Goal: Task Accomplishment & Management: Use online tool/utility

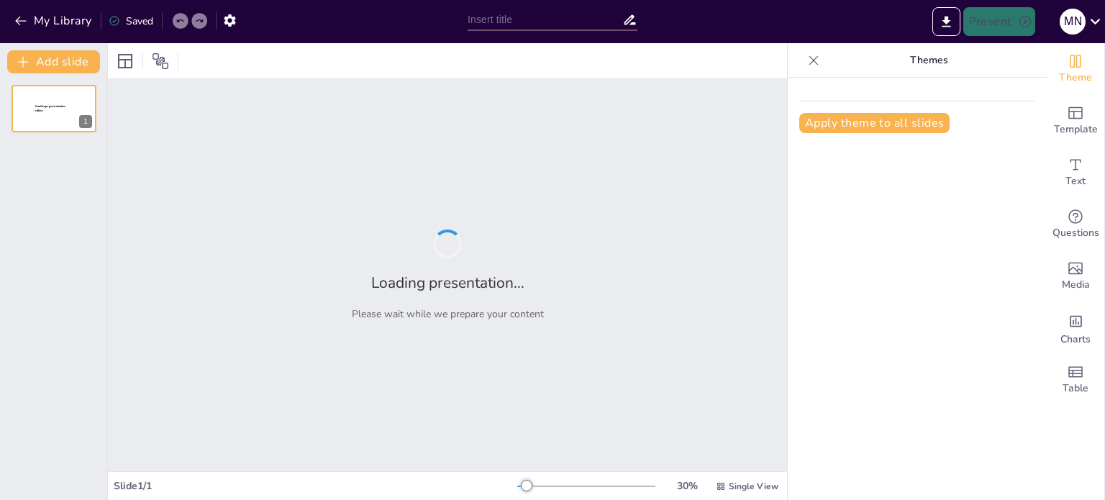
type input "Tracing the Evolution of Artificial Intelligence and Machine Learning"
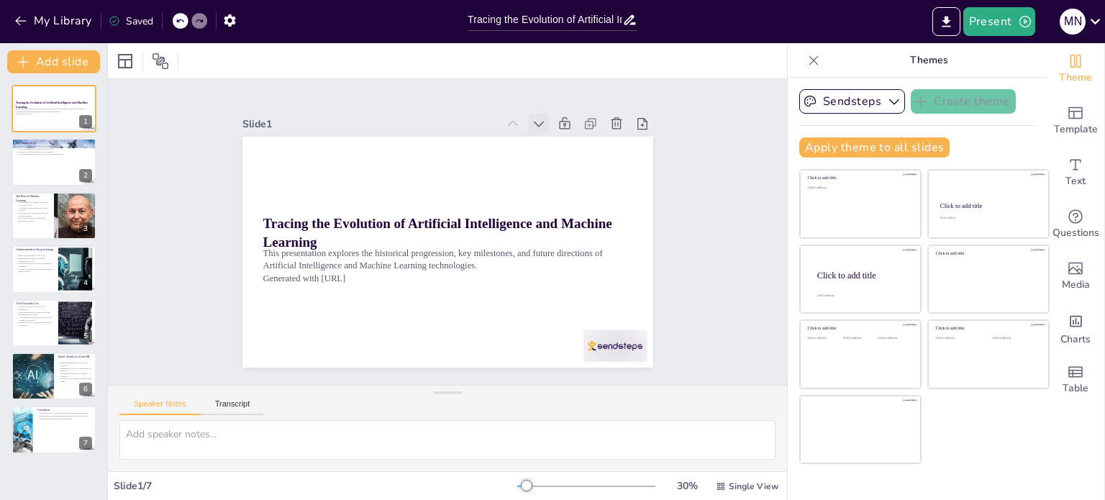
click at [532, 122] on icon at bounding box center [539, 124] width 14 height 14
click at [542, 126] on icon at bounding box center [550, 134] width 16 height 16
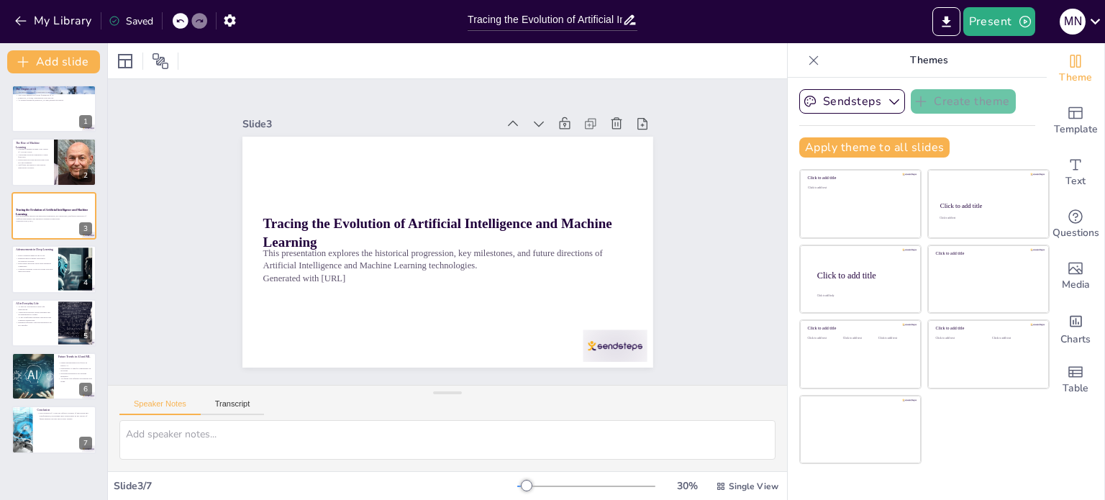
click at [532, 122] on icon at bounding box center [539, 124] width 14 height 14
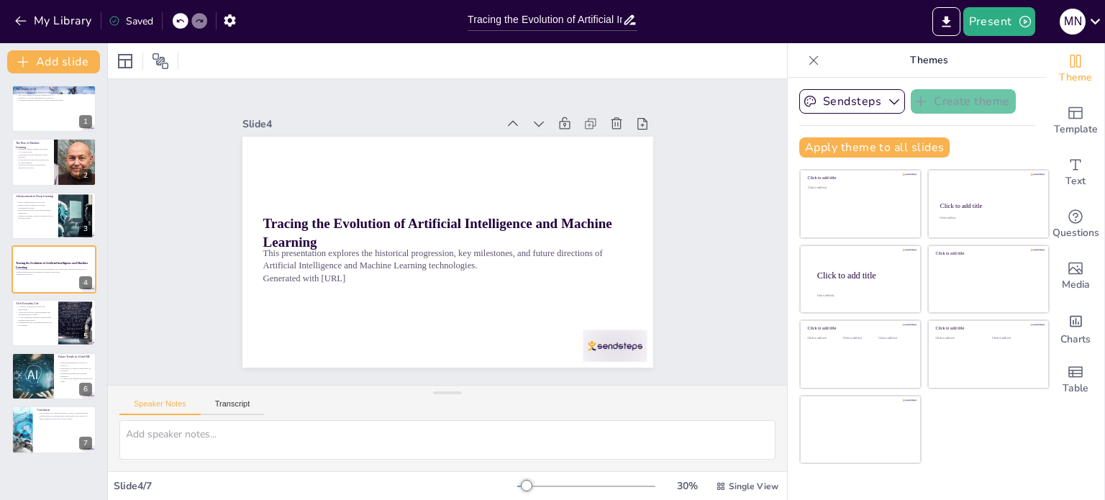
click at [542, 126] on icon at bounding box center [550, 134] width 16 height 16
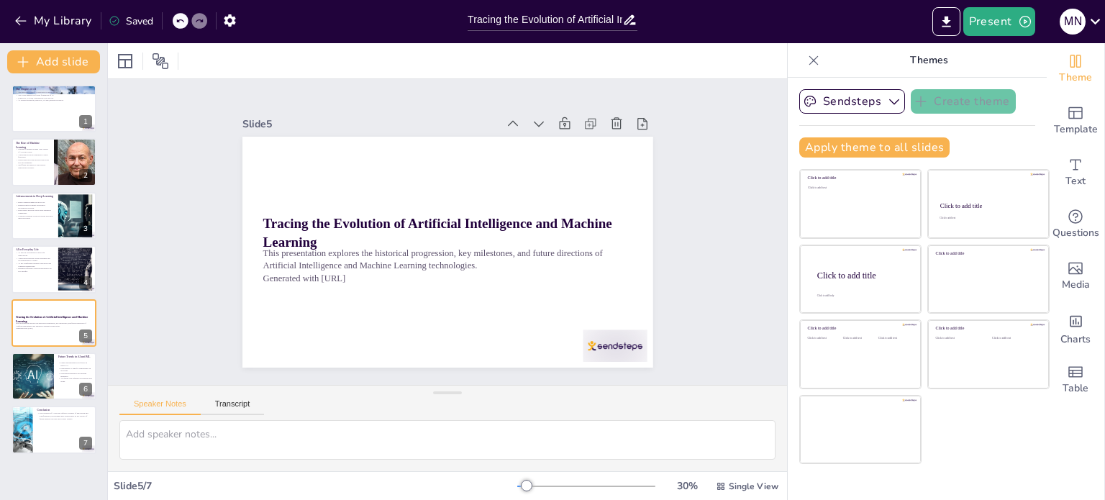
click at [559, 148] on icon at bounding box center [568, 157] width 18 height 18
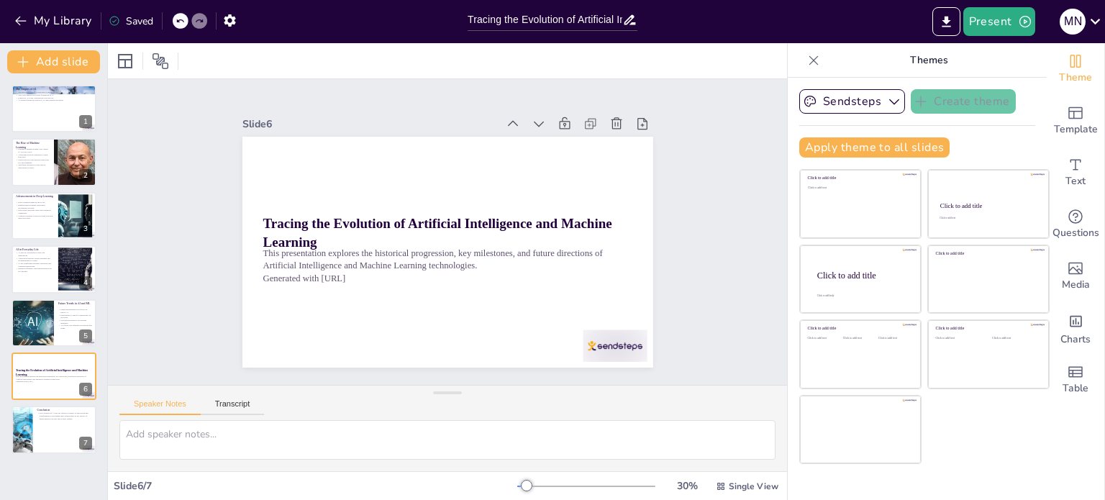
click at [551, 137] on icon at bounding box center [559, 145] width 17 height 17
click at [517, 123] on icon at bounding box center [525, 131] width 16 height 16
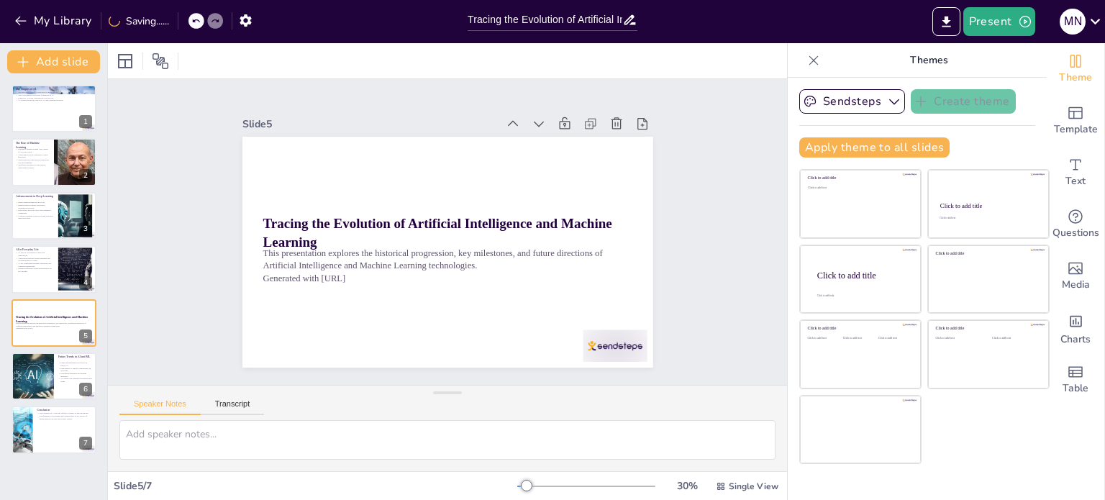
click at [506, 119] on icon at bounding box center [513, 124] width 14 height 14
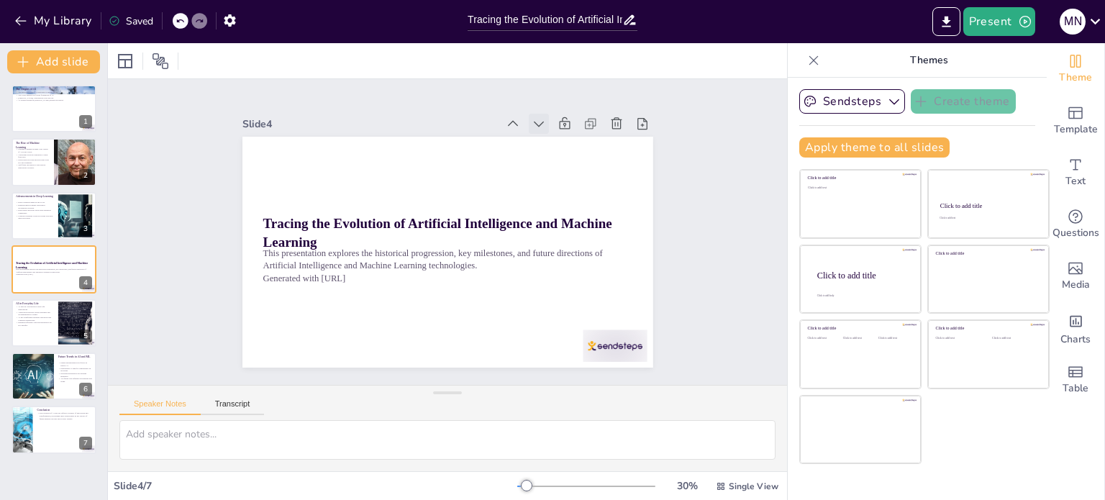
click at [532, 117] on icon at bounding box center [539, 124] width 14 height 14
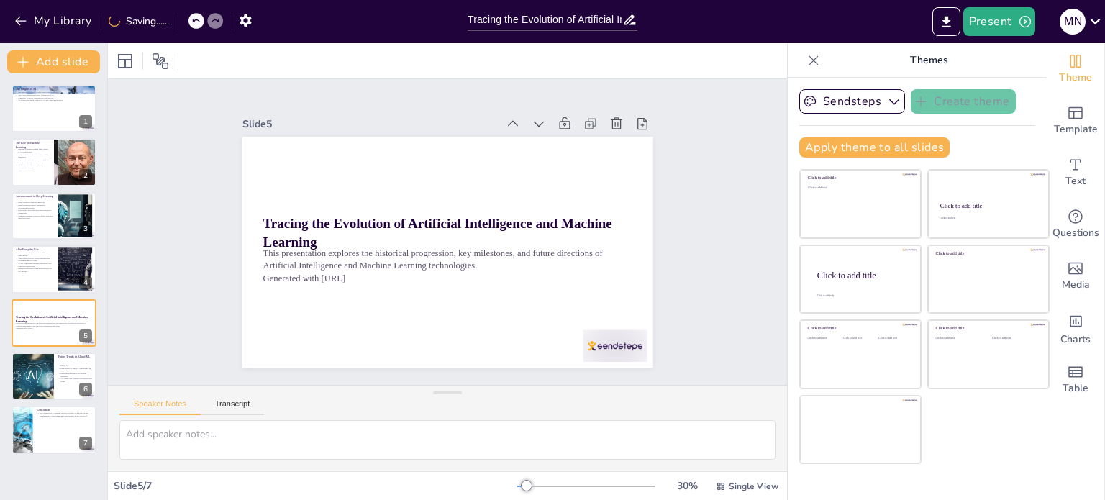
click at [58, 186] on div "The Origins of AI The historical roots of AI date back to ancient myths. The 19…" at bounding box center [53, 269] width 107 height 369
click at [49, 134] on div "The Origins of AI The historical roots of AI date back to ancient myths. The 19…" at bounding box center [53, 269] width 107 height 369
click at [53, 158] on div at bounding box center [54, 162] width 86 height 49
type textarea "The emergence of Machine Learning as a distinct subset of AI in the 1980s repre…"
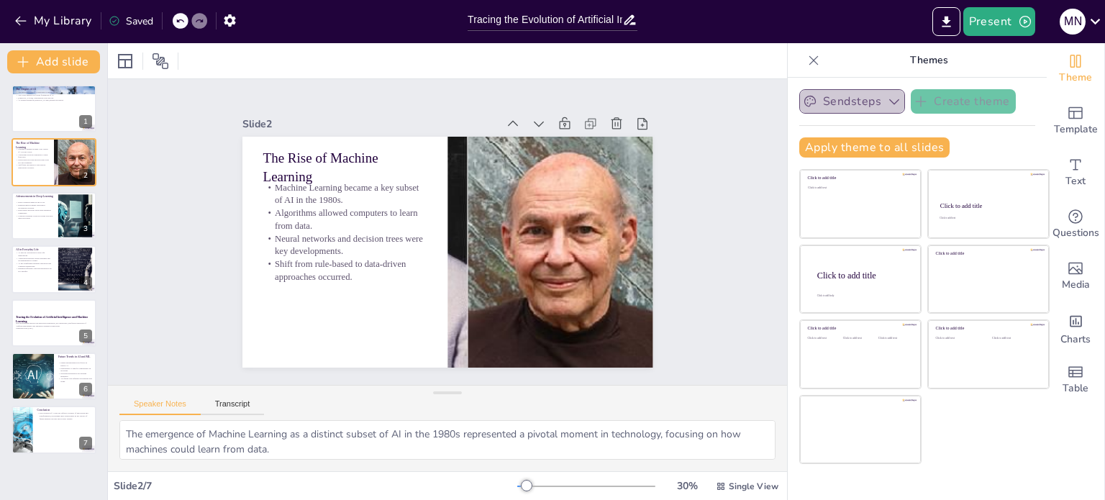
click at [887, 97] on icon "button" at bounding box center [894, 101] width 14 height 14
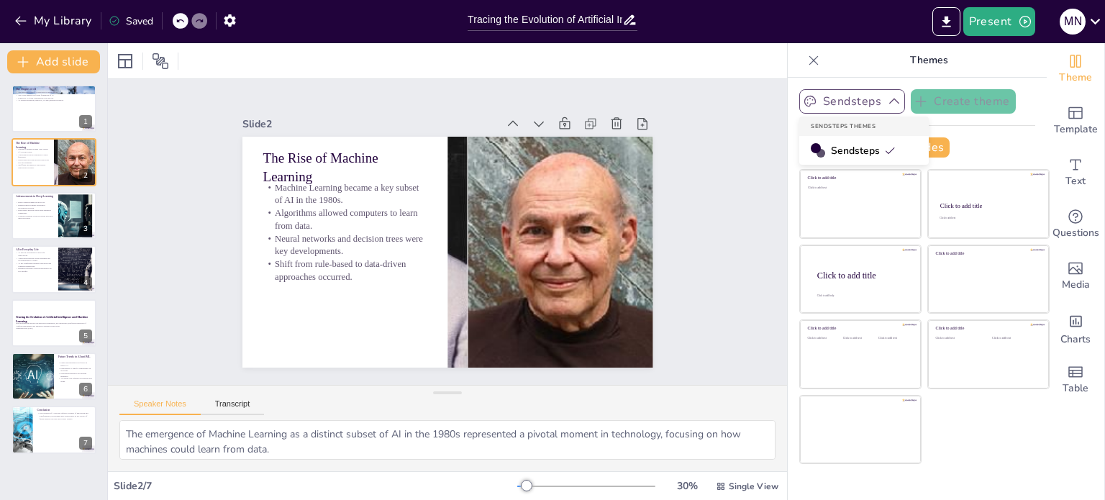
click at [858, 154] on span "Sendsteps" at bounding box center [863, 151] width 65 height 14
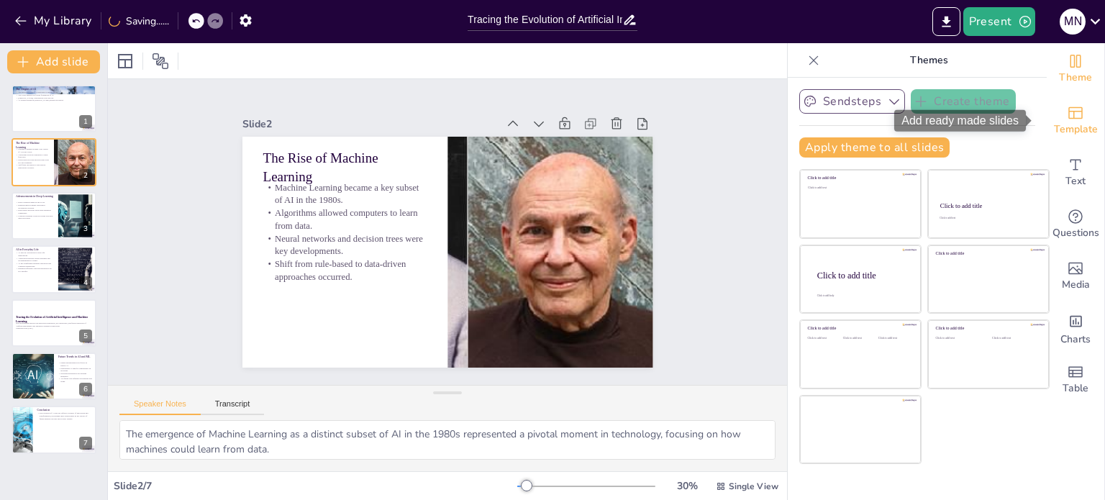
click at [1068, 118] on icon "Add ready made slides" at bounding box center [1075, 113] width 14 height 12
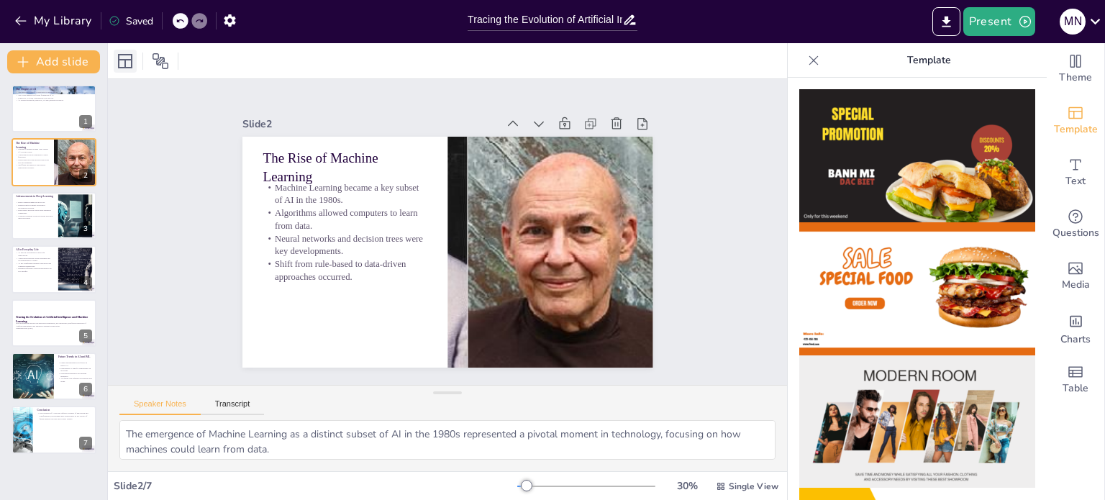
click at [121, 57] on icon at bounding box center [125, 61] width 17 height 17
click at [944, 31] on button "Export to PowerPoint" at bounding box center [946, 21] width 28 height 29
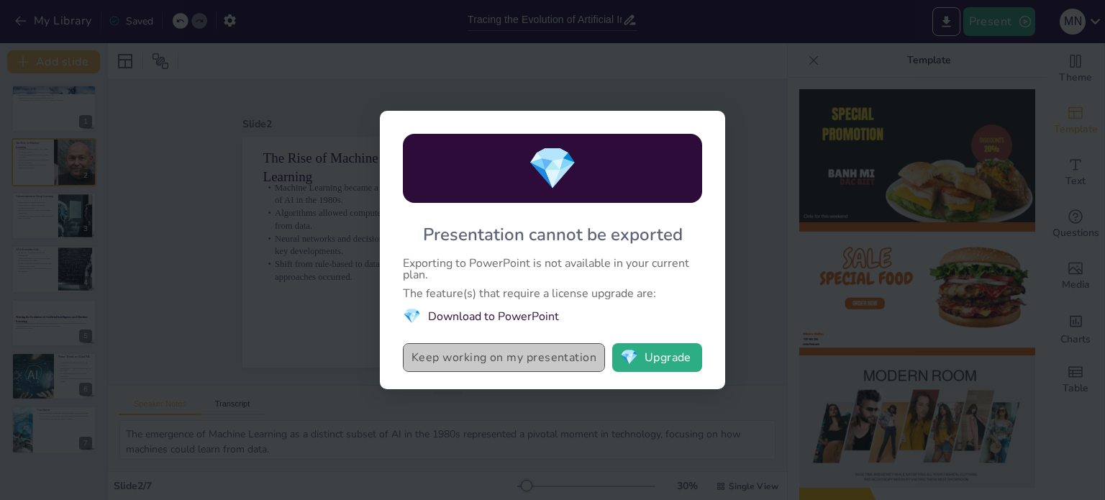
click at [522, 360] on button "Keep working on my presentation" at bounding box center [504, 357] width 202 height 29
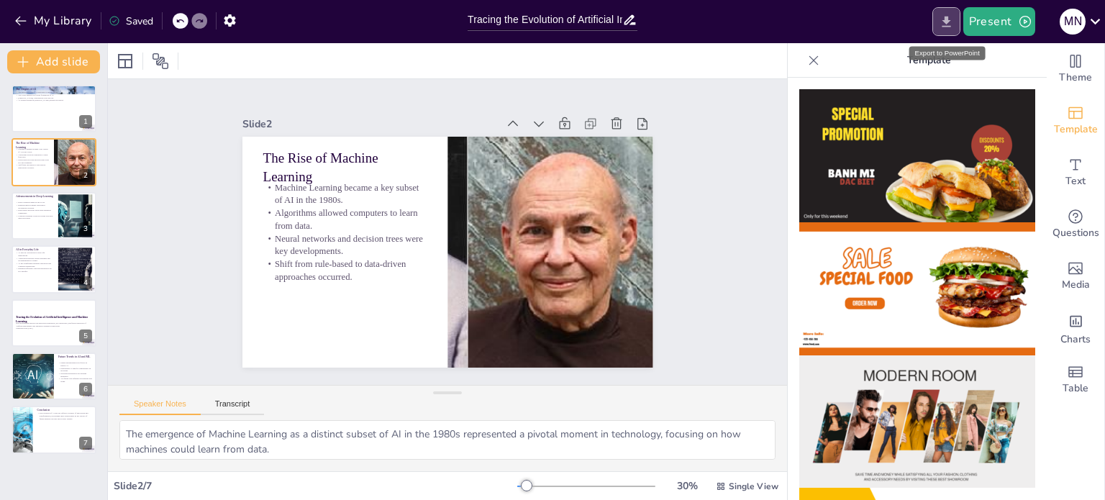
click at [947, 17] on icon "Export to PowerPoint" at bounding box center [946, 21] width 9 height 11
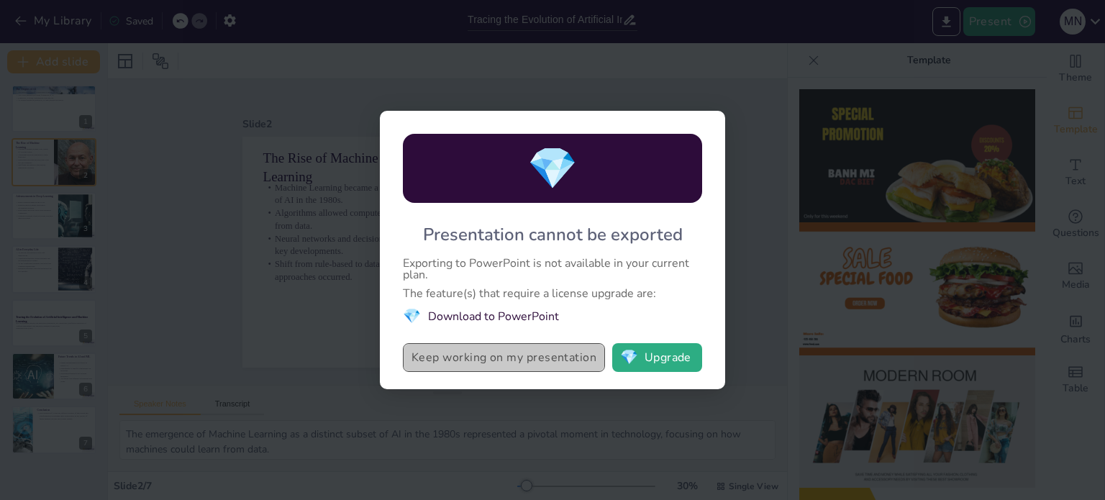
click at [534, 355] on button "Keep working on my presentation" at bounding box center [504, 357] width 202 height 29
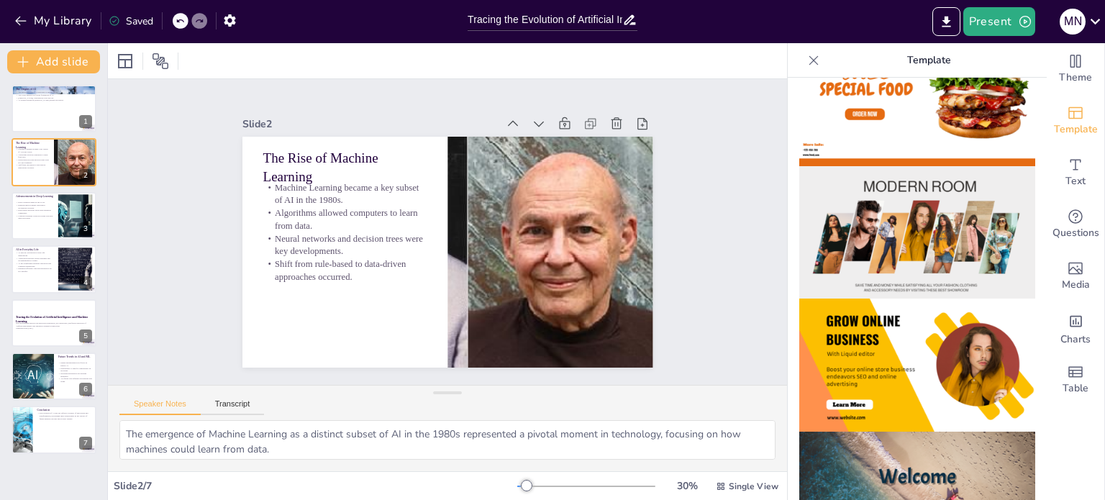
scroll to position [193, 0]
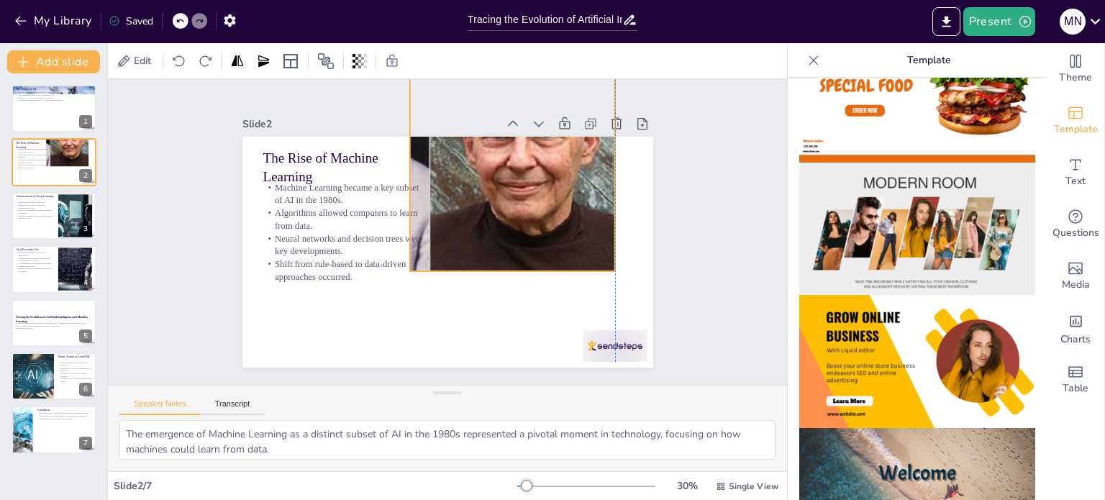
drag, startPoint x: 464, startPoint y: 359, endPoint x: 454, endPoint y: 306, distance: 54.2
click at [454, 306] on div at bounding box center [520, 163] width 926 height 324
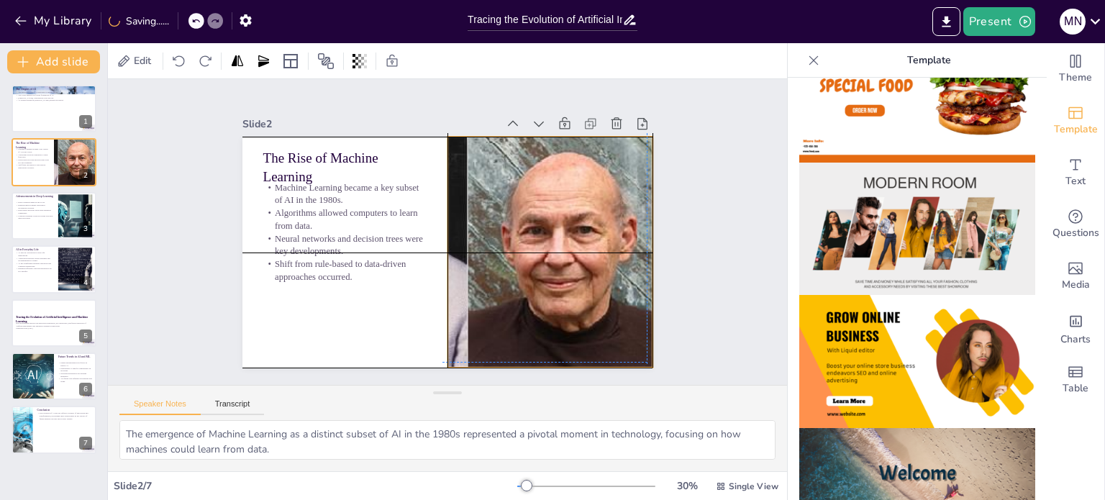
drag, startPoint x: 469, startPoint y: 281, endPoint x: 470, endPoint y: 330, distance: 49.6
click at [470, 330] on div at bounding box center [543, 272] width 935 height 414
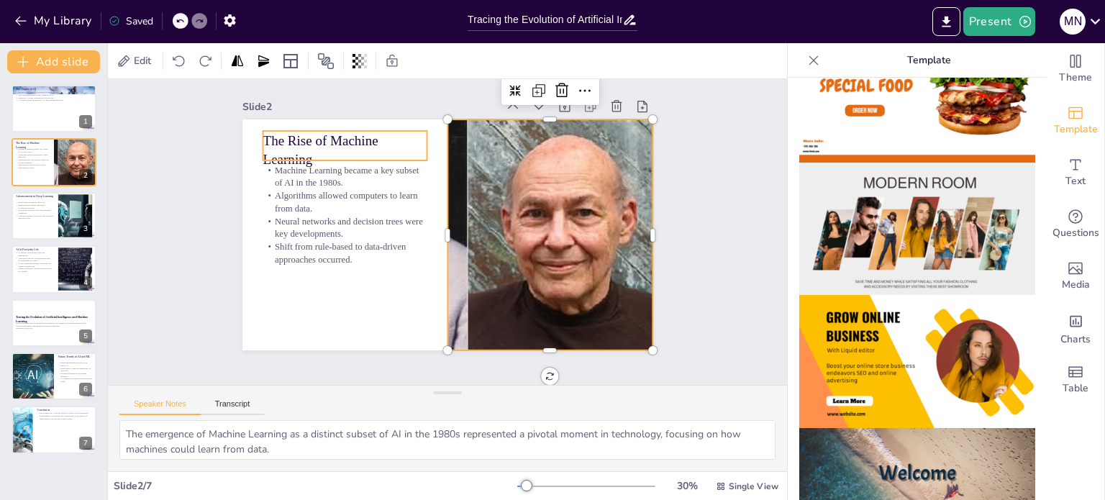
scroll to position [0, 0]
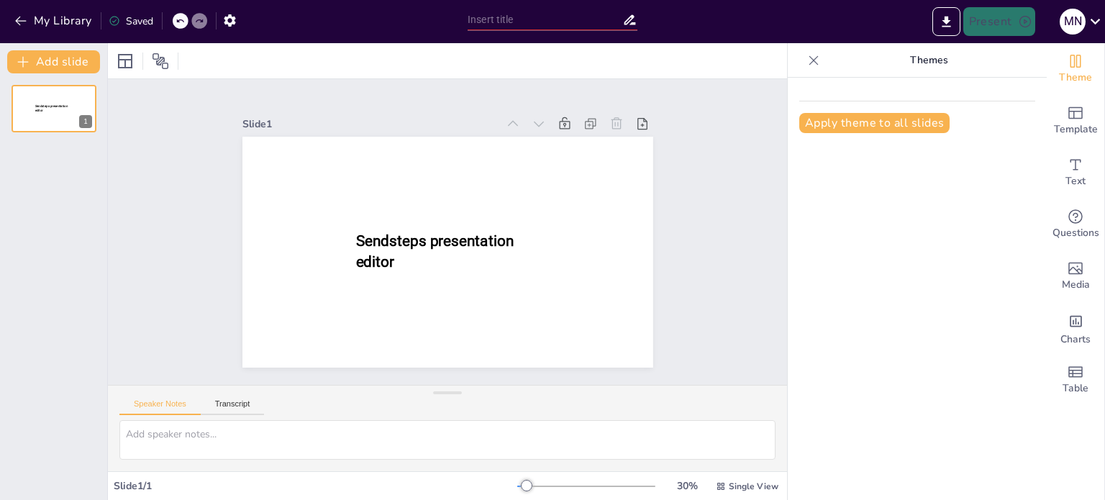
type input "Tracing the Evolution of Artificial Intelligence and Machine Learning"
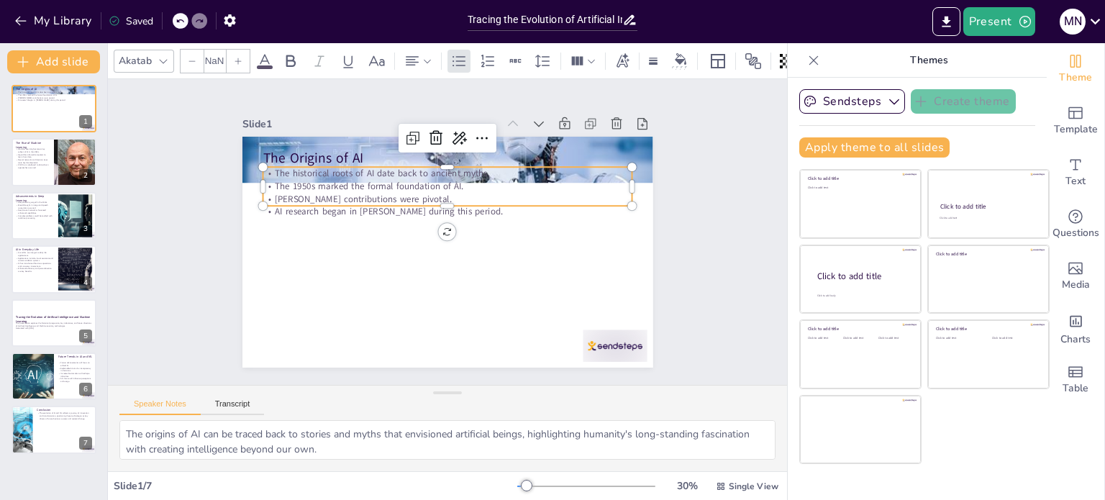
type input "32"
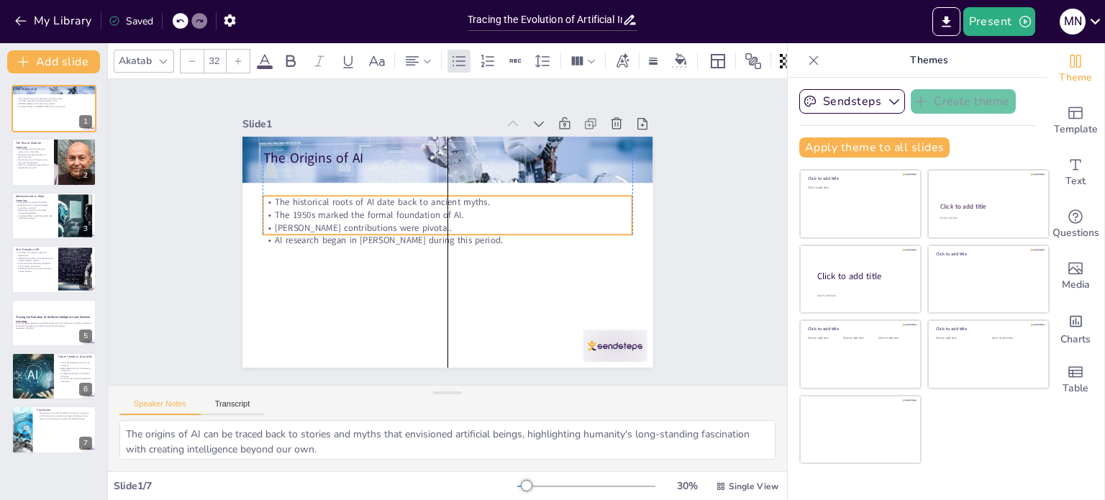
drag, startPoint x: 367, startPoint y: 189, endPoint x: 368, endPoint y: 214, distance: 25.2
click at [368, 222] on p "Alan Turing's contributions were pivotal." at bounding box center [448, 228] width 370 height 13
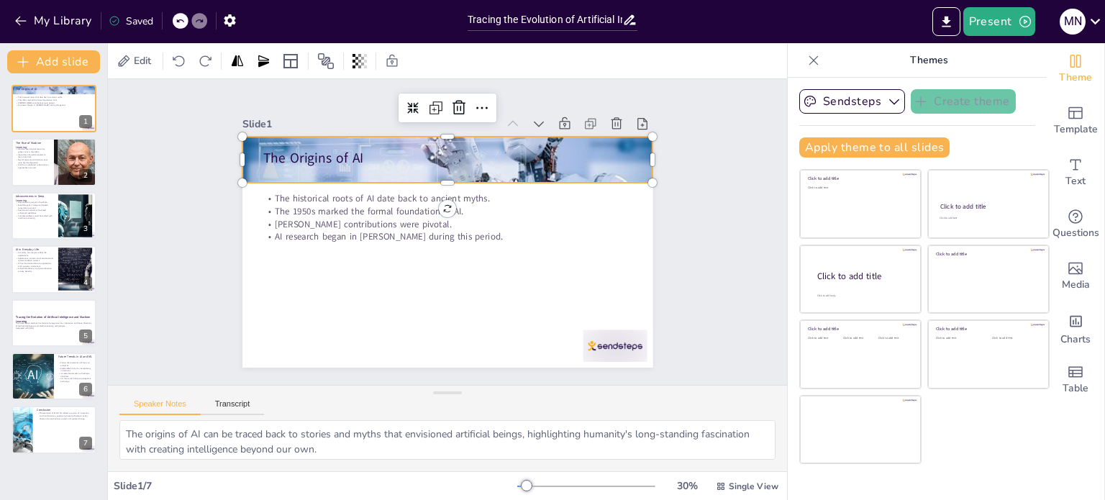
click at [628, 153] on div at bounding box center [447, 159] width 411 height 273
click at [1066, 129] on span "Template" at bounding box center [1076, 130] width 44 height 16
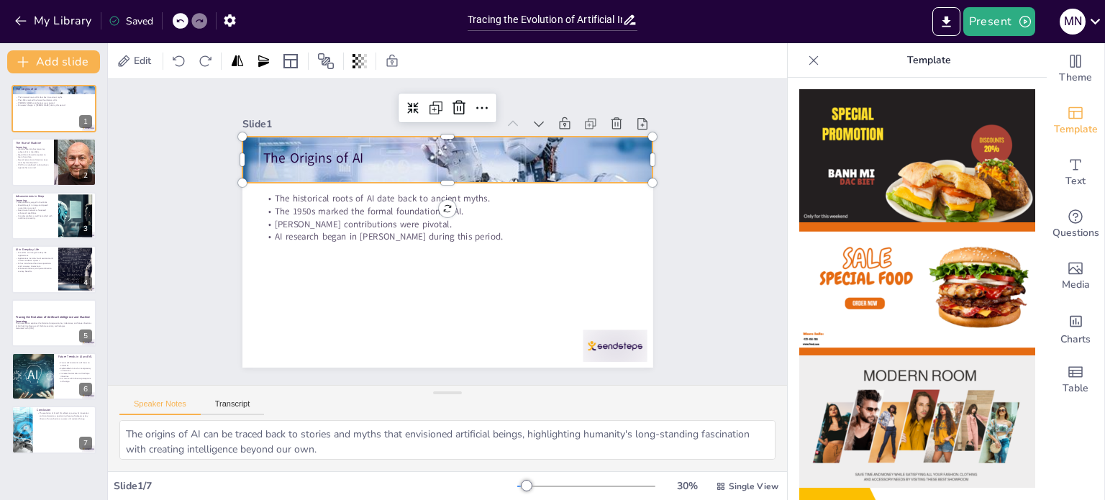
click at [802, 68] on div at bounding box center [813, 60] width 23 height 23
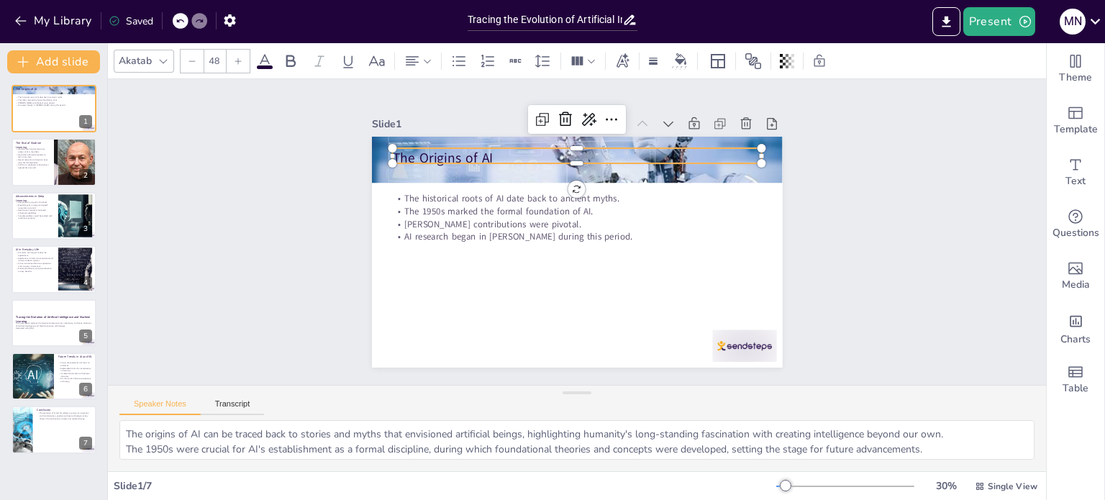
click at [465, 158] on div "The Origins of AI The historical roots of AI date back to ancient myths. The 19…" at bounding box center [577, 252] width 411 height 231
click at [1081, 175] on div "Text" at bounding box center [1076, 173] width 58 height 52
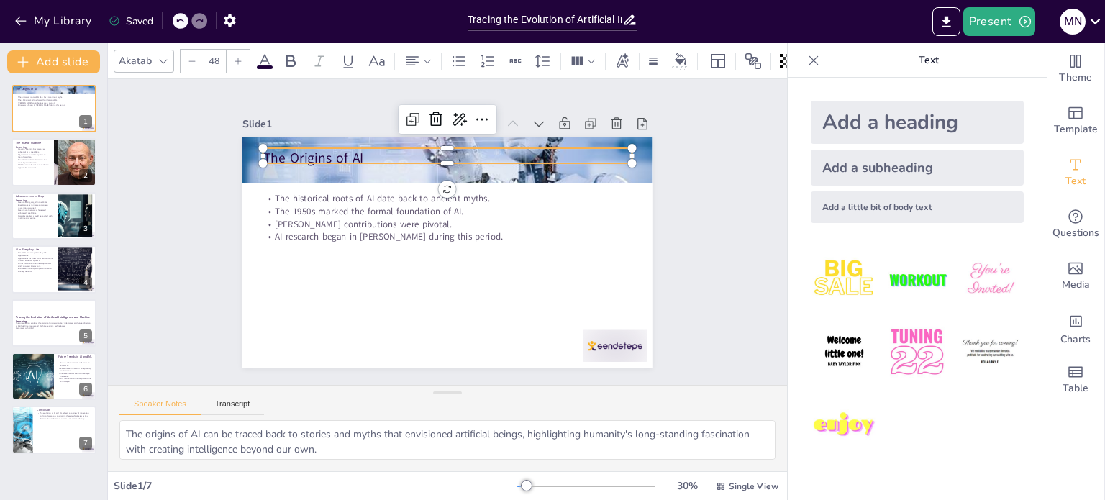
click at [940, 123] on div "Add a heading" at bounding box center [917, 122] width 213 height 43
type input "68"
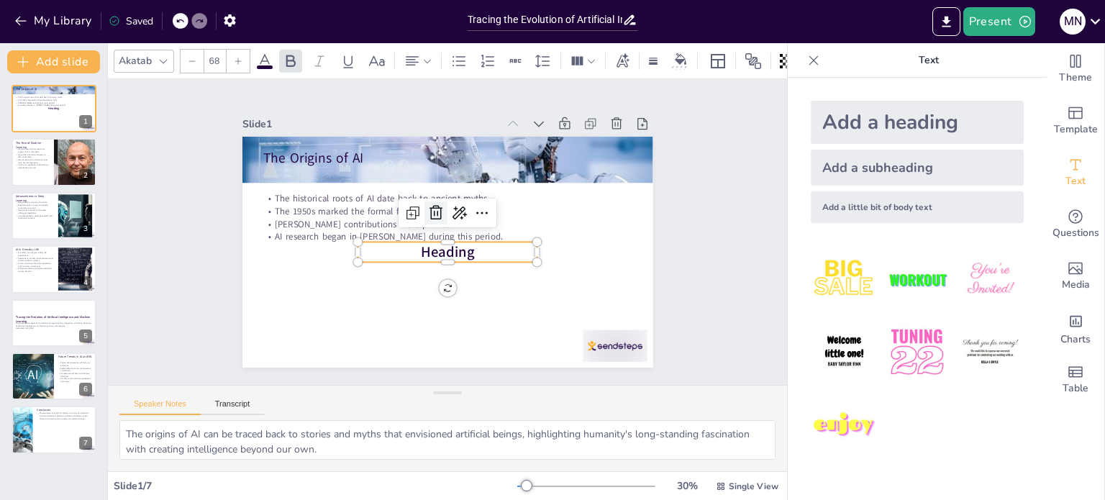
click at [427, 204] on icon at bounding box center [435, 212] width 17 height 17
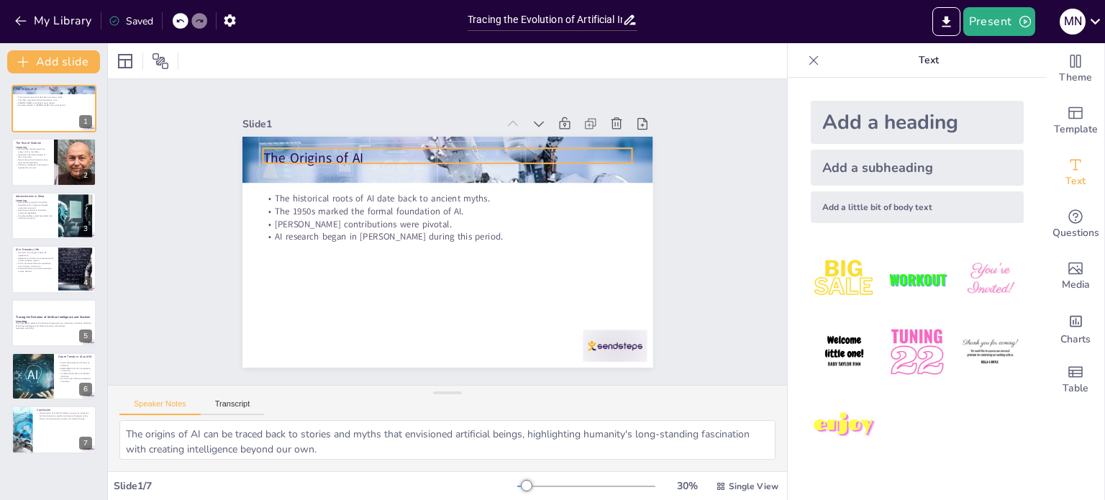
click at [303, 153] on p "The Origins of AI" at bounding box center [448, 157] width 370 height 19
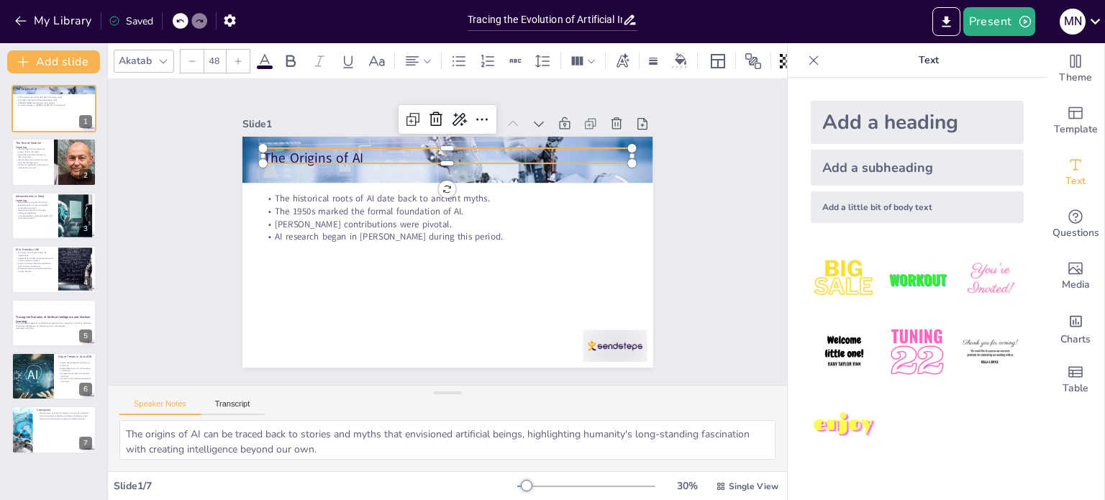
click at [303, 153] on p "The Origins of AI" at bounding box center [448, 157] width 370 height 19
click at [303, 153] on p "The Origins of AI" at bounding box center [448, 155] width 370 height 19
click at [202, 217] on div "Slide 1 The historical roots of AI date back to ancient myths. The 1950s marked…" at bounding box center [447, 231] width 491 height 271
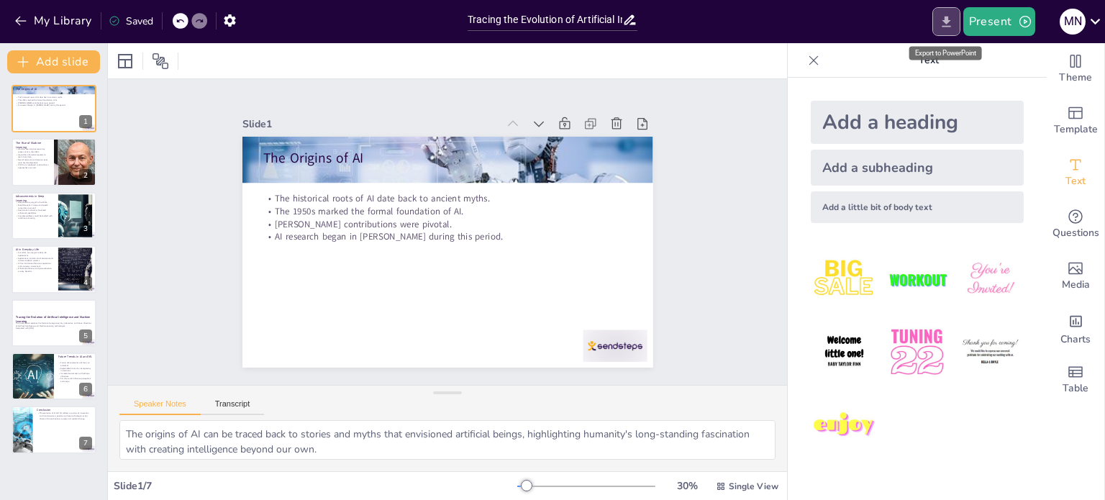
click at [942, 17] on icon "Export to PowerPoint" at bounding box center [946, 21] width 15 height 15
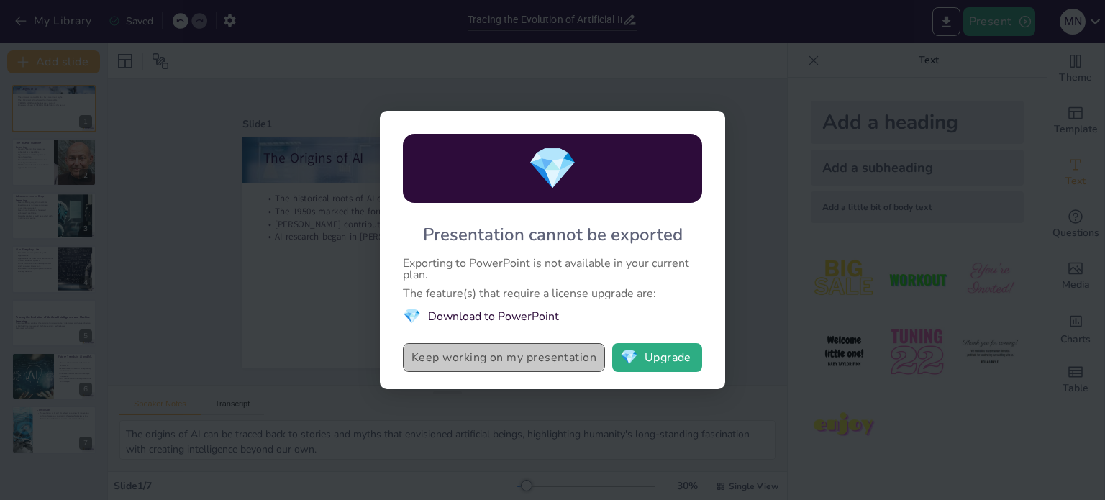
click at [514, 363] on button "Keep working on my presentation" at bounding box center [504, 357] width 202 height 29
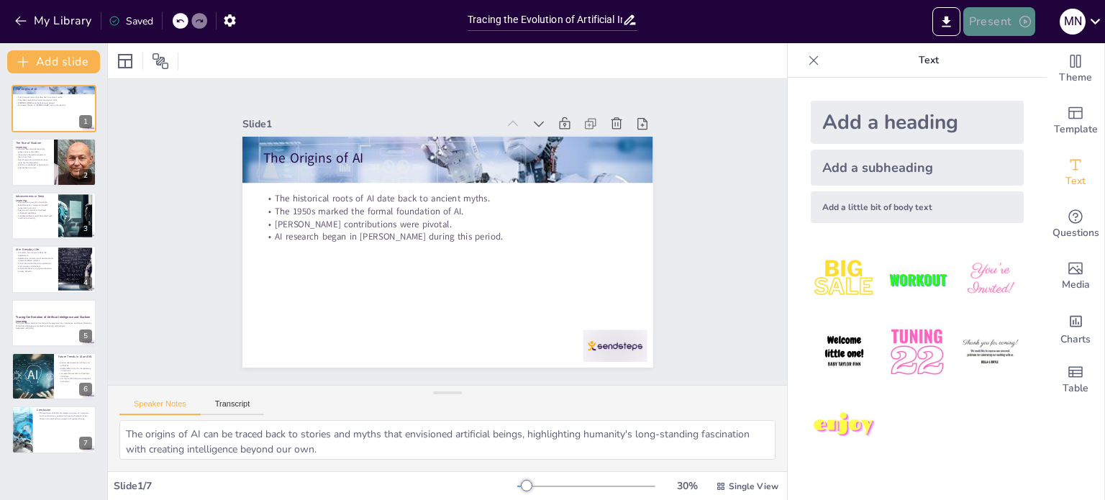
click at [982, 17] on button "Present" at bounding box center [999, 21] width 72 height 29
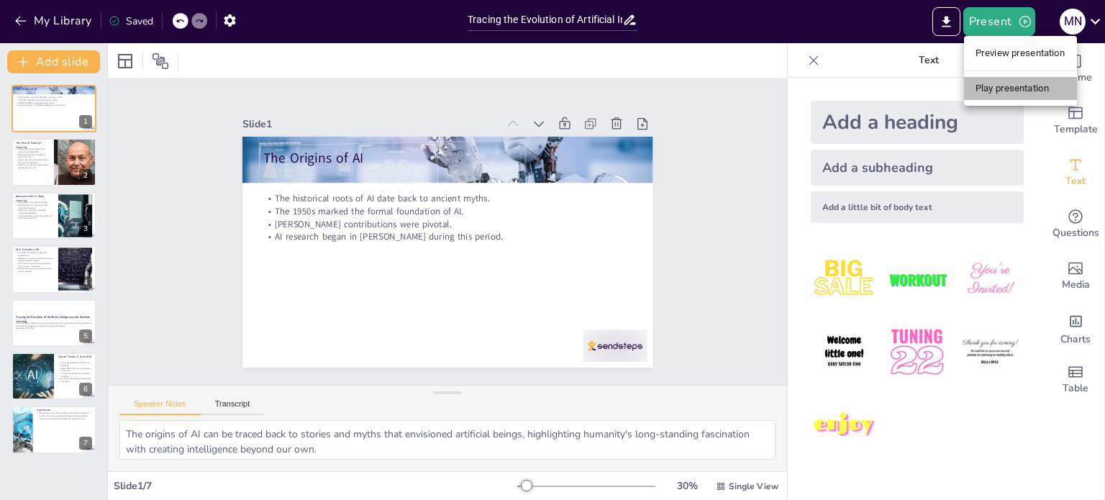
click at [1027, 93] on li "Play presentation" at bounding box center [1020, 88] width 113 height 23
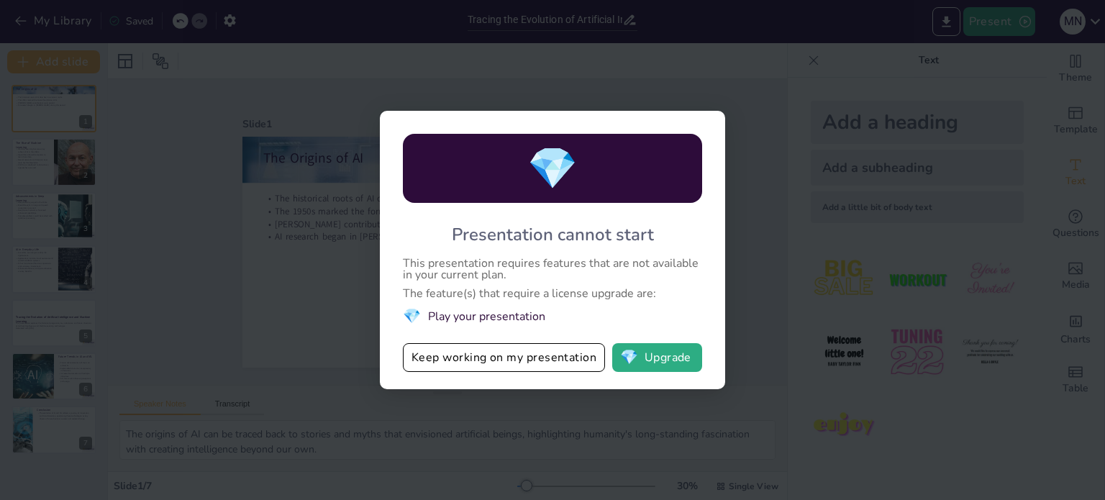
click at [830, 95] on div "💎 Presentation cannot start This presentation requires features that are not av…" at bounding box center [552, 250] width 1105 height 500
click at [637, 60] on div "💎 Presentation cannot start This presentation requires features that are not av…" at bounding box center [552, 250] width 1105 height 500
click at [553, 355] on button "Keep working on my presentation" at bounding box center [504, 357] width 202 height 29
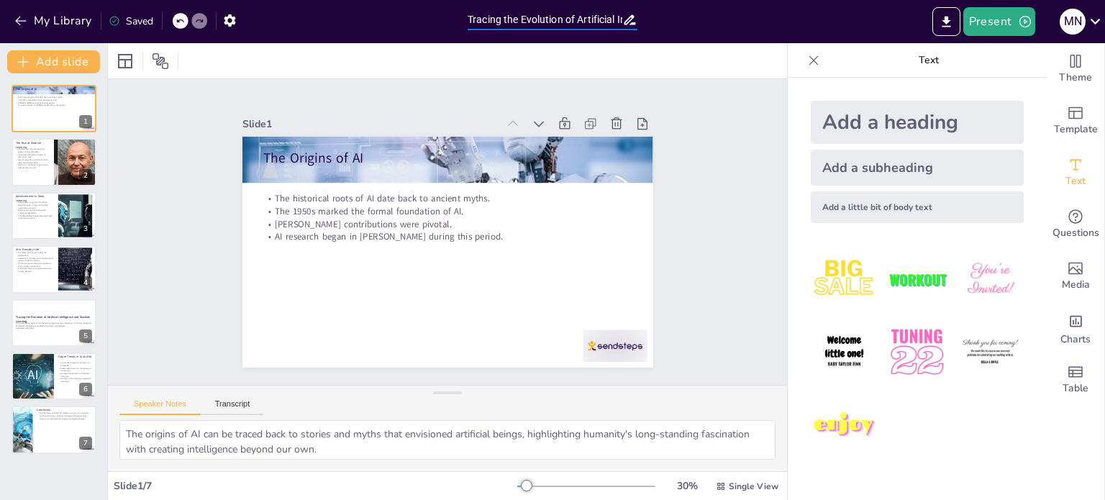
click at [556, 20] on input "Tracing the Evolution of Artificial Intelligence and Machine Learning" at bounding box center [545, 19] width 155 height 21
click at [24, 18] on icon "button" at bounding box center [21, 21] width 14 height 14
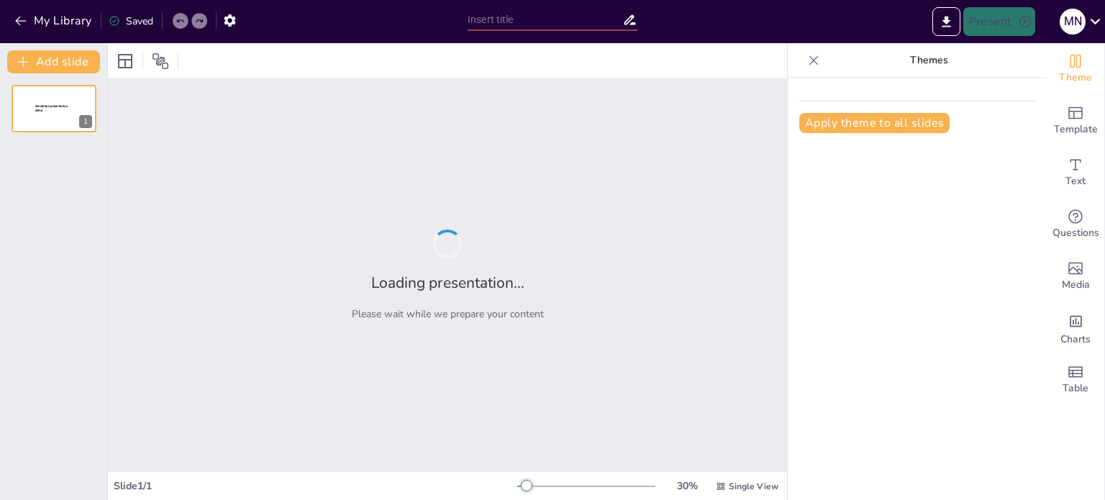
type input "New Sendsteps"
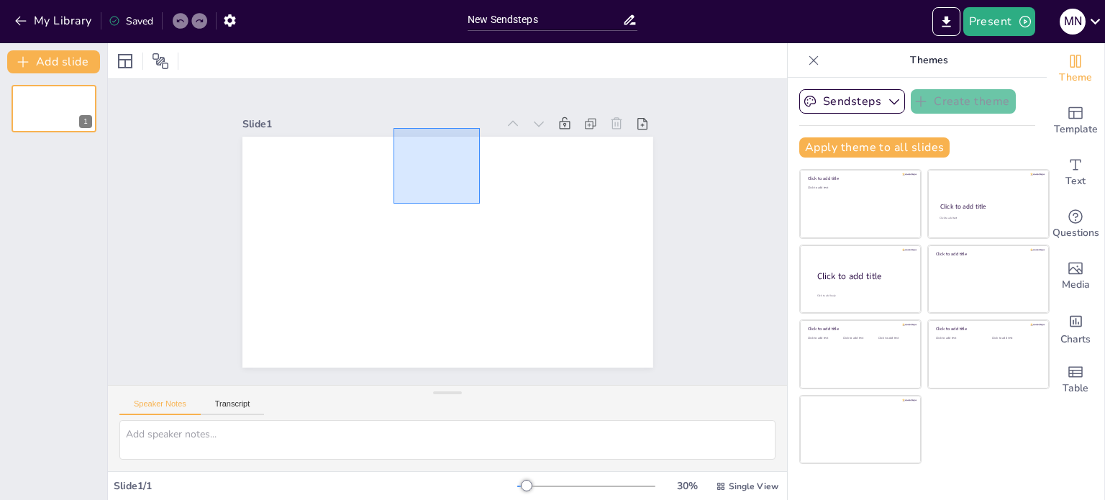
drag, startPoint x: 0, startPoint y: 0, endPoint x: 371, endPoint y: 100, distance: 384.5
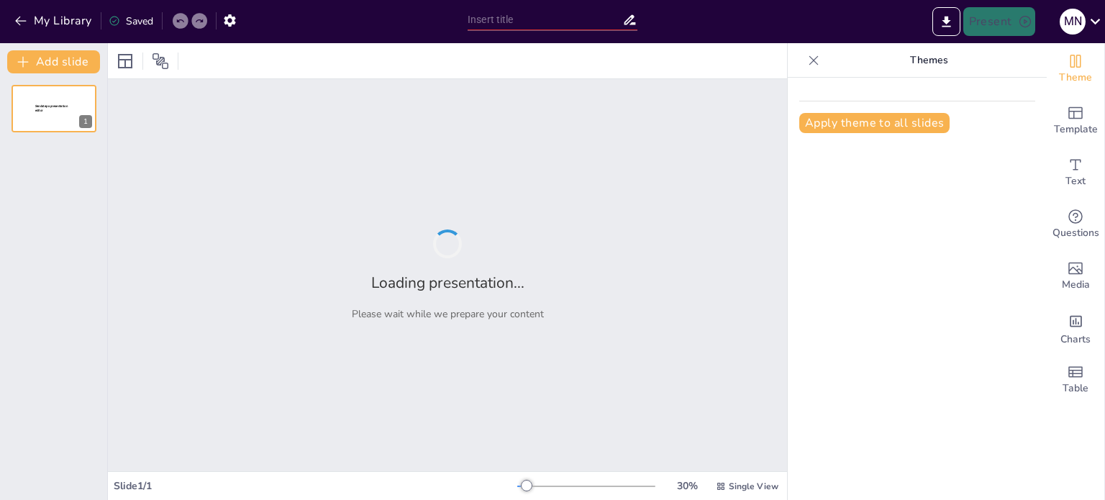
type input "A Historical Overview of AI and Machine Learning Advancements"
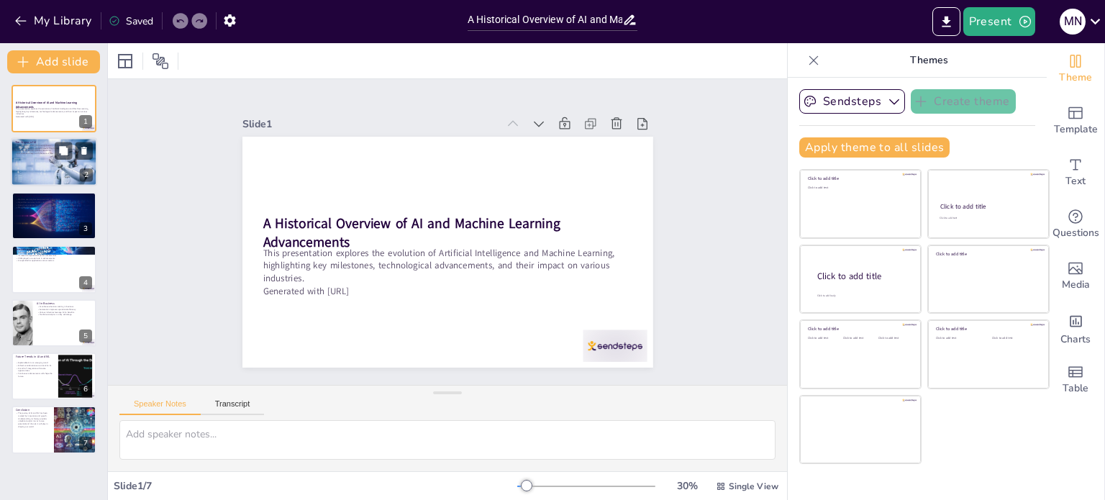
click at [35, 161] on div at bounding box center [54, 162] width 86 height 58
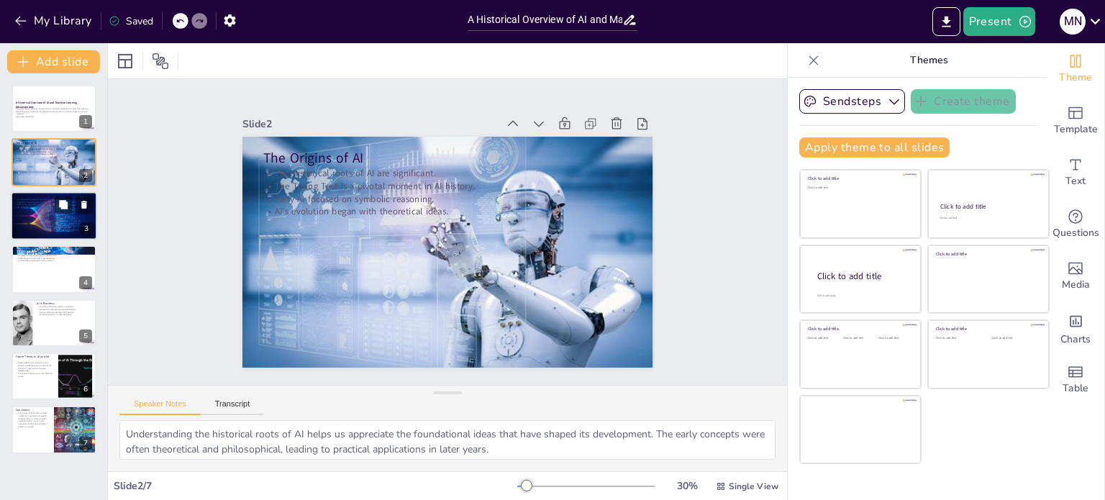
click at [19, 204] on p "Data-driven approaches gained importance." at bounding box center [54, 204] width 78 height 3
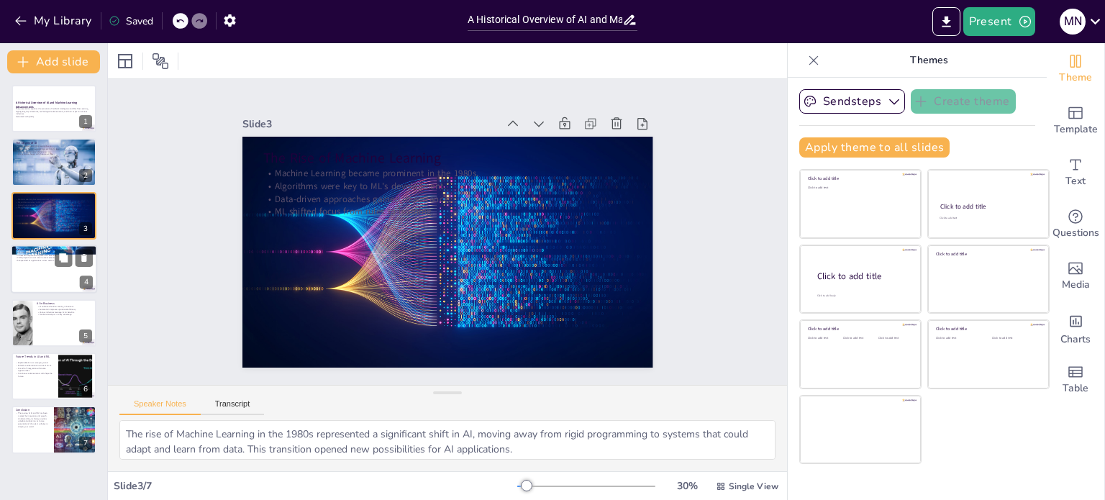
click at [27, 261] on p "AI expanded its applications across sectors." at bounding box center [54, 261] width 78 height 3
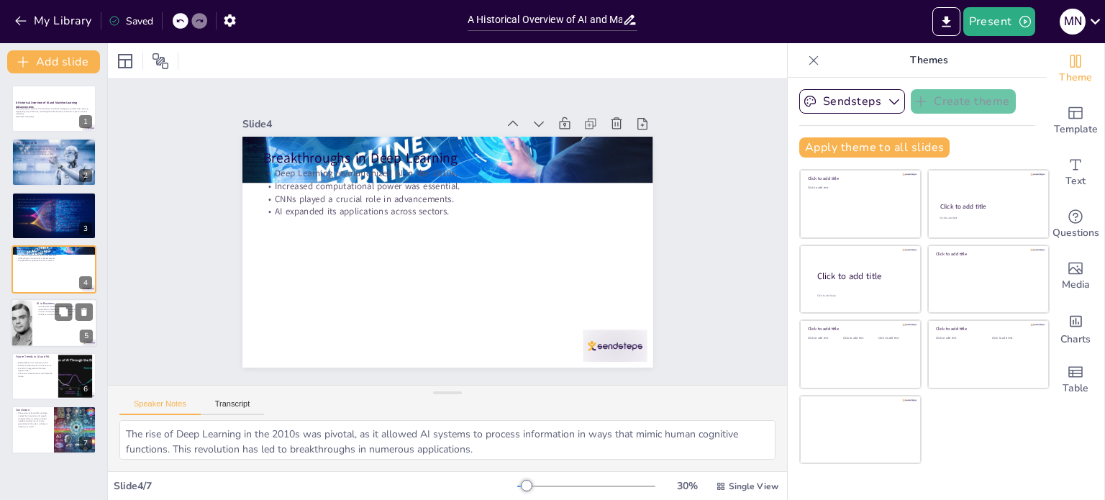
click at [48, 339] on div at bounding box center [54, 323] width 86 height 49
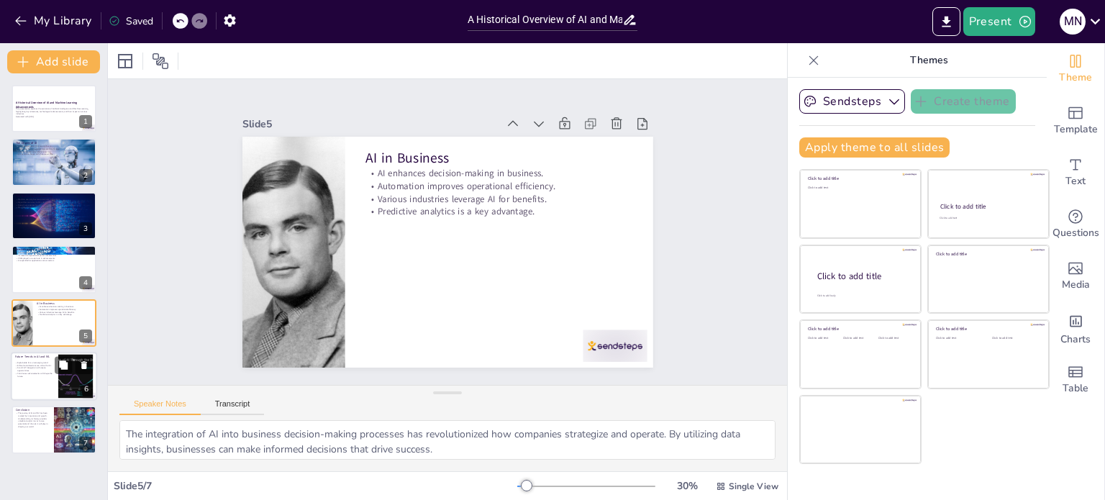
click at [52, 396] on div at bounding box center [54, 376] width 86 height 49
type textarea "The growing emphasis on explainable AI reflects a shift towards transparency in…"
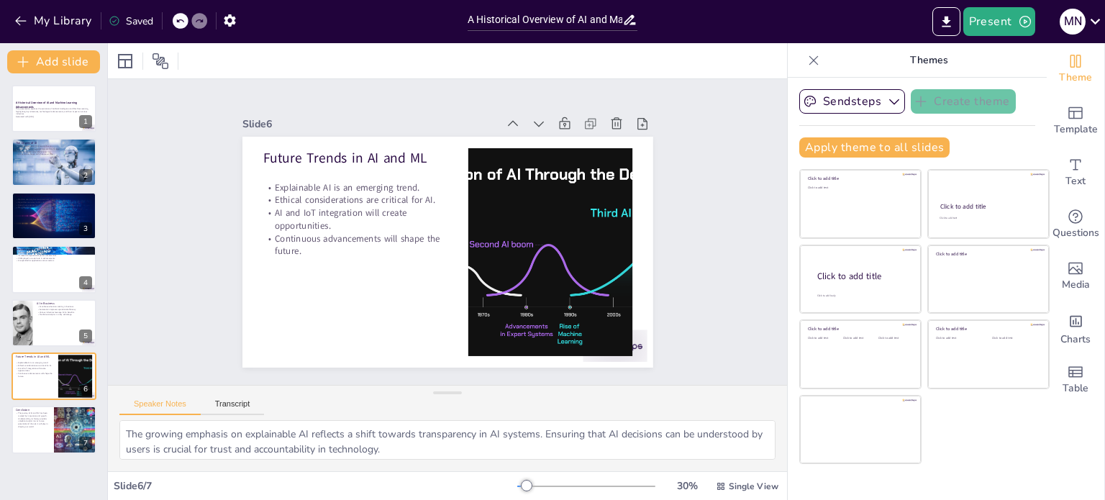
click at [415, 86] on div "Slide 1 A Historical Overview of AI and Machine Learning Advancements This pres…" at bounding box center [447, 232] width 679 height 306
